Goal: Task Accomplishment & Management: Use online tool/utility

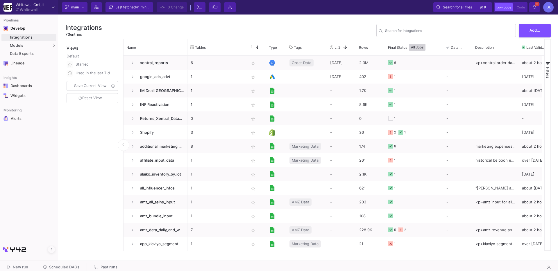
click at [70, 267] on span "Scheduled DAGs" at bounding box center [64, 267] width 30 height 4
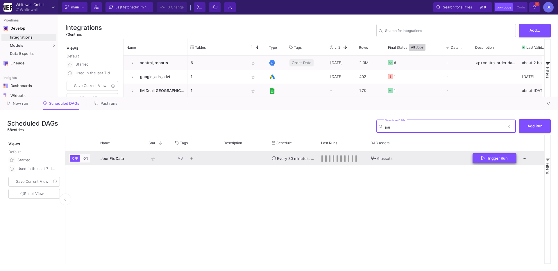
type input "jou"
click at [480, 162] on button "Trigger Run" at bounding box center [494, 158] width 44 height 10
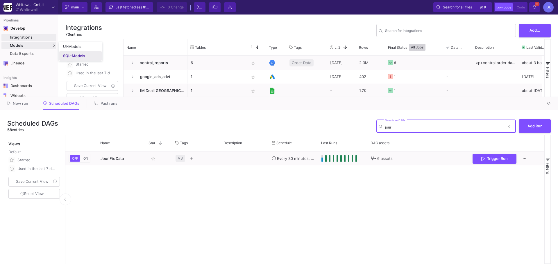
type input "jour"
click at [84, 55] on div "SQL-Models" at bounding box center [74, 56] width 22 height 5
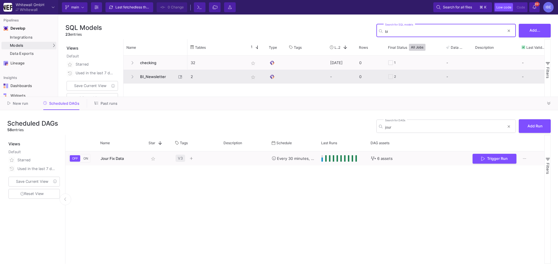
type input "bi"
click at [131, 83] on div "BI_Newsletter" at bounding box center [156, 77] width 58 height 14
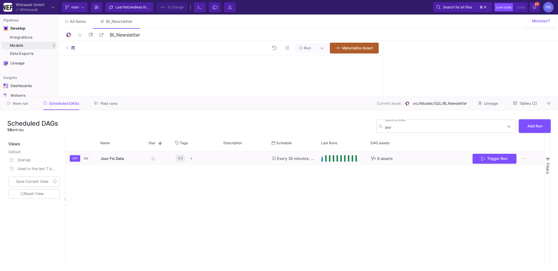
click at [552, 107] on div at bounding box center [548, 103] width 9 height 9
click at [551, 107] on div at bounding box center [548, 103] width 9 height 9
click at [549, 103] on icon at bounding box center [548, 104] width 3 height 4
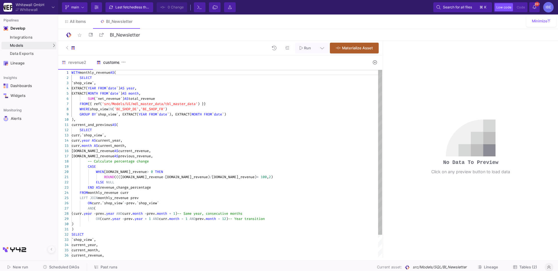
click at [103, 62] on div "customer2" at bounding box center [110, 62] width 28 height 5
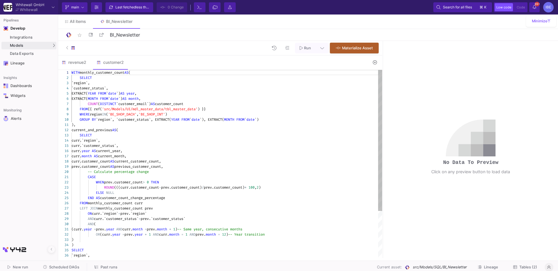
click at [132, 99] on div "1 2 3 4 5 6 7 8 9 10 11 12 13 14 15 16 17 18 19 20 21 22 23 24 25 26 27 28 29 3…" at bounding box center [220, 164] width 324 height 188
type textarea "WITH monthly_customer_count AS ( SELECT `region`, `customer_status`, EXTRACT(YE…"
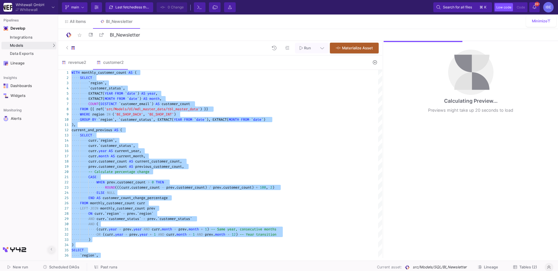
click at [49, 249] on button at bounding box center [51, 249] width 7 height 7
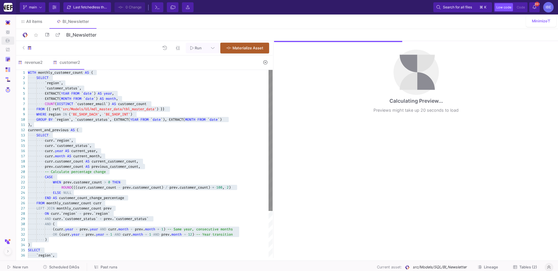
drag, startPoint x: 366, startPoint y: 125, endPoint x: 272, endPoint y: 106, distance: 96.0
click at [273, 106] on div at bounding box center [273, 149] width 1 height 217
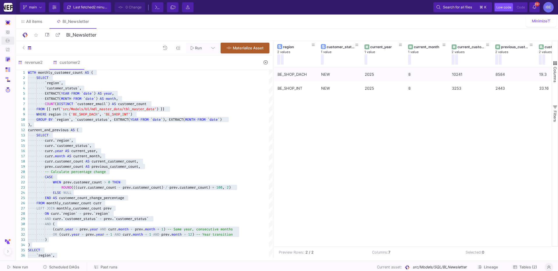
click at [67, 267] on span "Scheduled DAGs" at bounding box center [64, 267] width 30 height 4
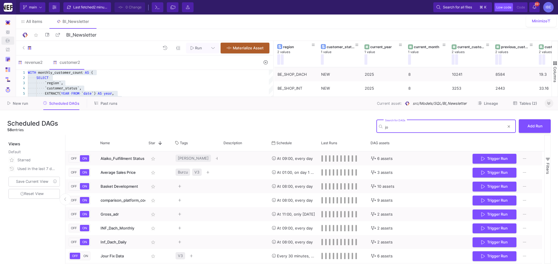
type input "jou"
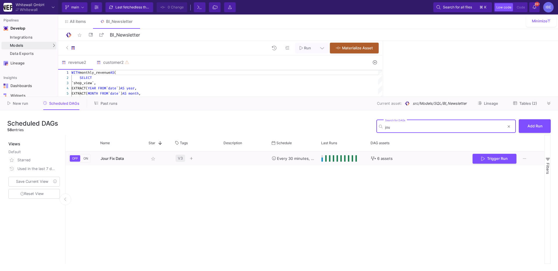
type input "jou"
type input "JO"
type input "jour"
